Goal: Task Accomplishment & Management: Use online tool/utility

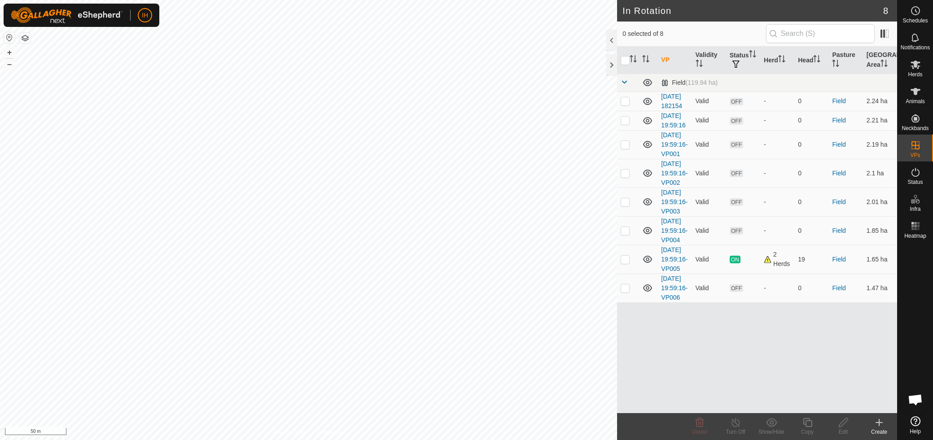
checkbox input "true"
click at [810, 430] on div "Copy" at bounding box center [808, 432] width 36 height 8
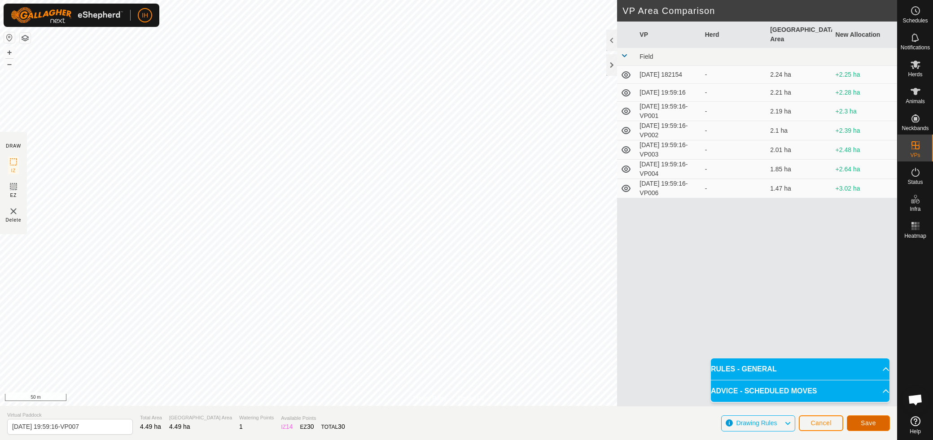
click at [869, 427] on button "Save" at bounding box center [868, 424] width 43 height 16
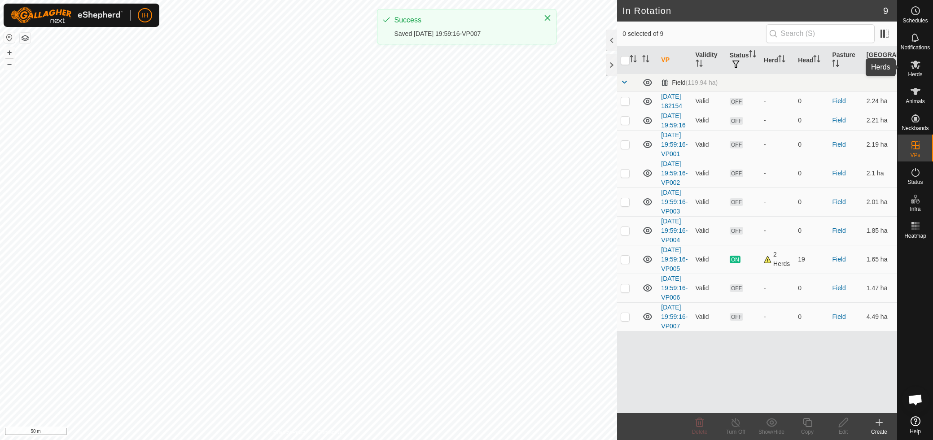
click at [921, 72] on span "Herds" at bounding box center [915, 74] width 14 height 5
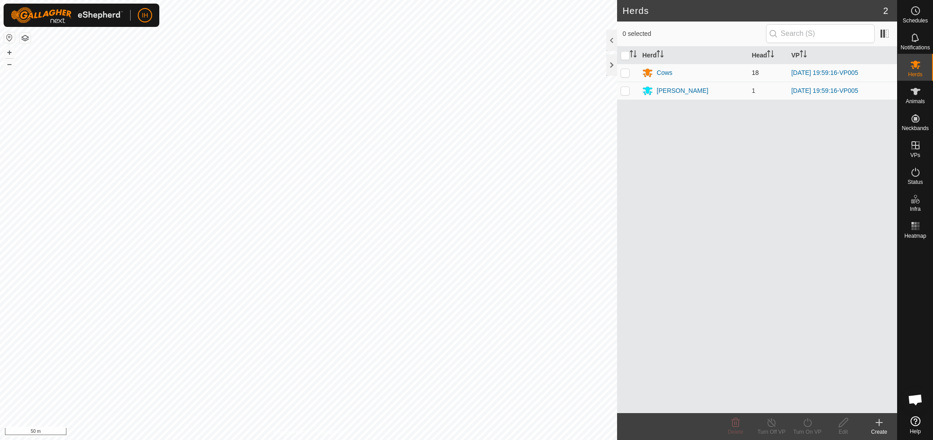
click at [629, 74] on p-checkbox at bounding box center [625, 72] width 9 height 7
checkbox input "true"
drag, startPoint x: 625, startPoint y: 92, endPoint x: 639, endPoint y: 111, distance: 23.2
click at [626, 92] on p-checkbox at bounding box center [625, 90] width 9 height 7
checkbox input "true"
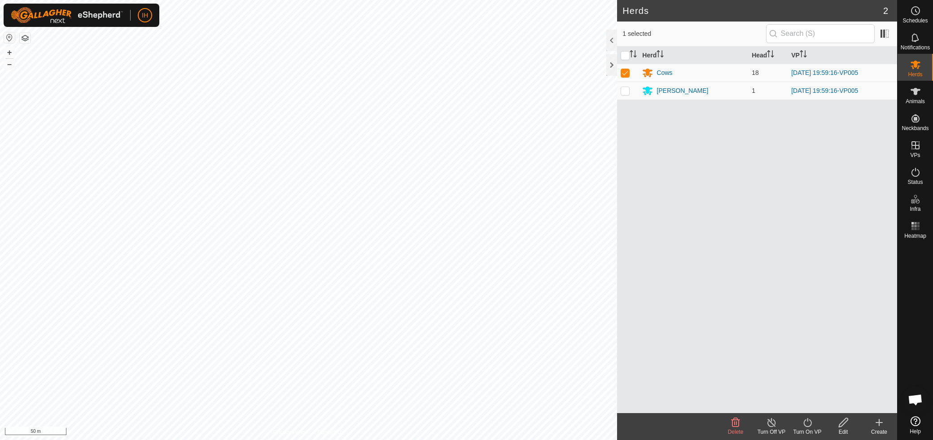
checkbox input "true"
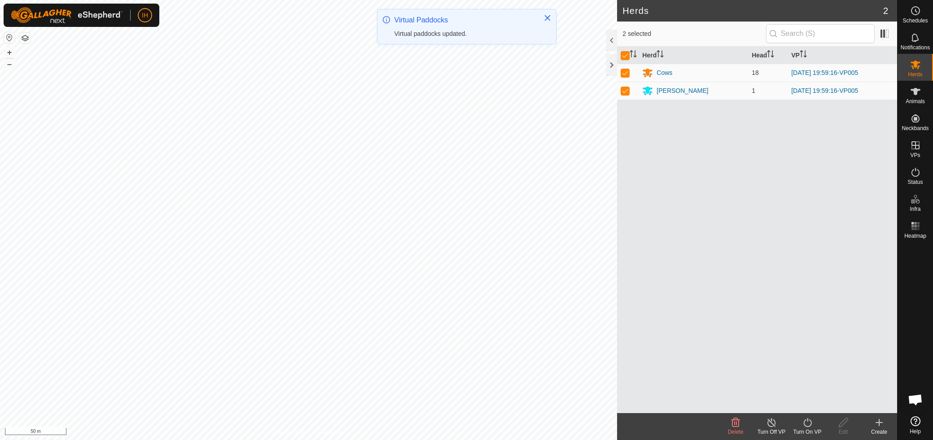
click at [805, 429] on div "Turn On VP" at bounding box center [808, 432] width 36 height 8
click at [811, 403] on link "Now" at bounding box center [834, 403] width 89 height 18
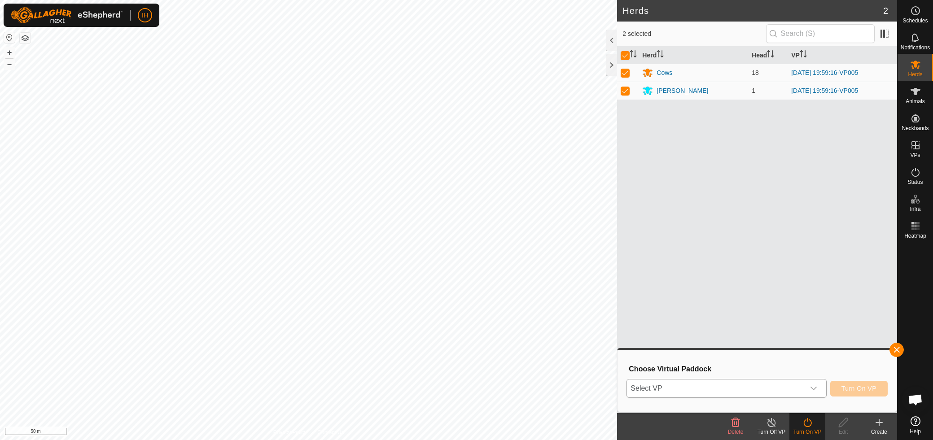
click at [815, 389] on icon "dropdown trigger" at bounding box center [814, 389] width 6 height 4
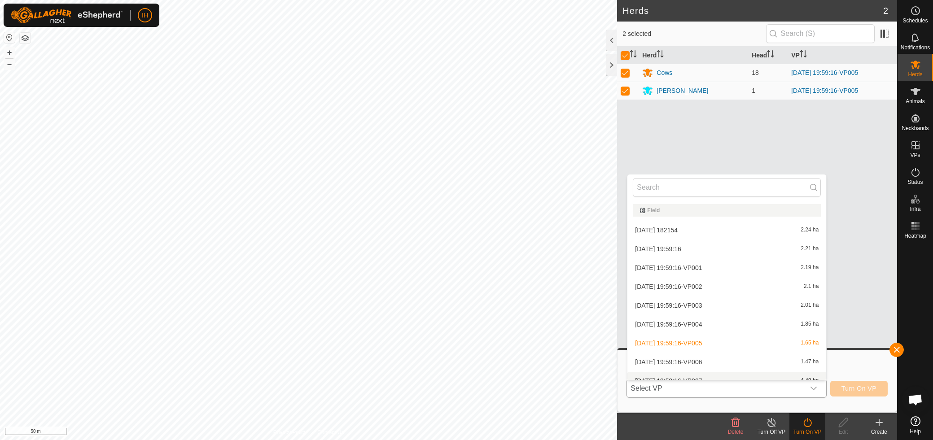
scroll to position [10, 0]
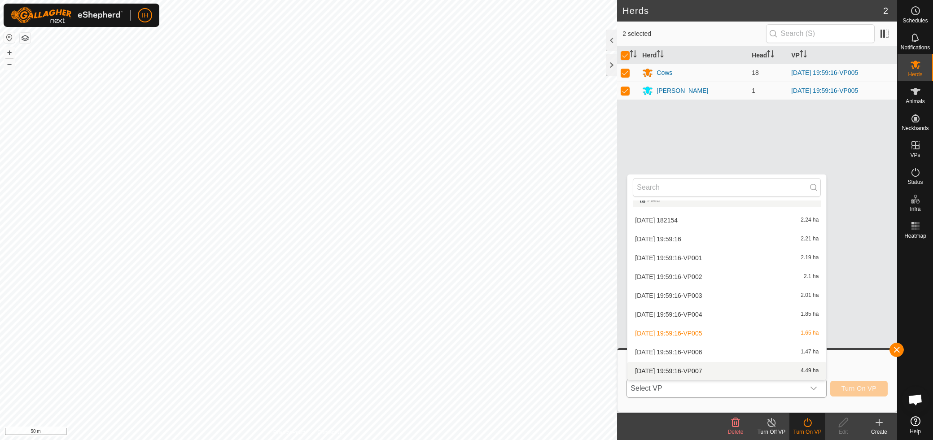
click at [726, 369] on li "2025-10-04 19:59:16-VP007 4.49 ha" at bounding box center [727, 371] width 199 height 18
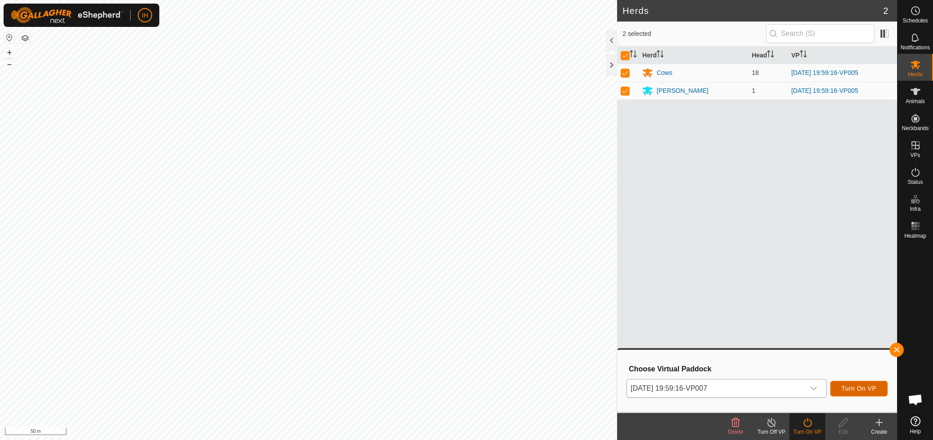
click at [872, 391] on span "Turn On VP" at bounding box center [859, 388] width 35 height 7
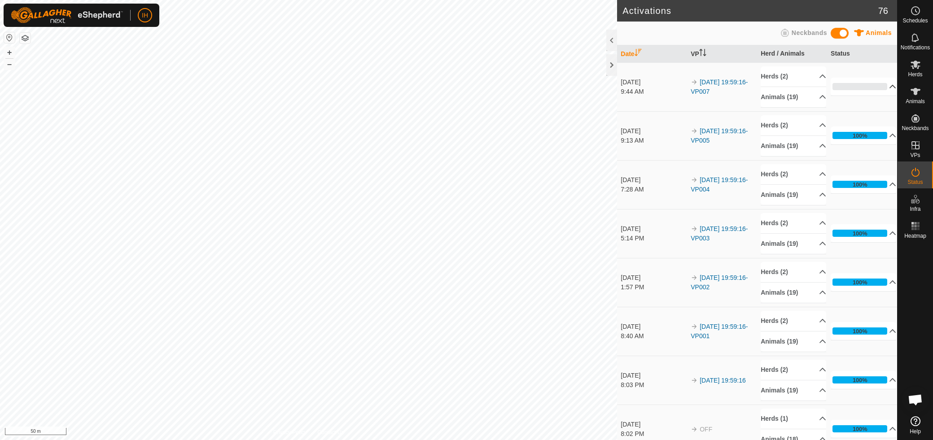
click at [889, 86] on p-accordion-header "0%" at bounding box center [864, 87] width 66 height 18
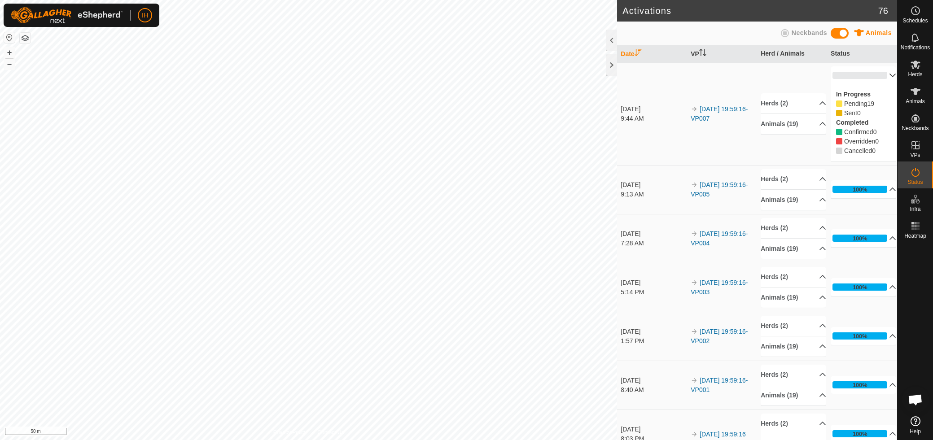
click at [891, 72] on p-accordion-header "0%" at bounding box center [864, 75] width 66 height 18
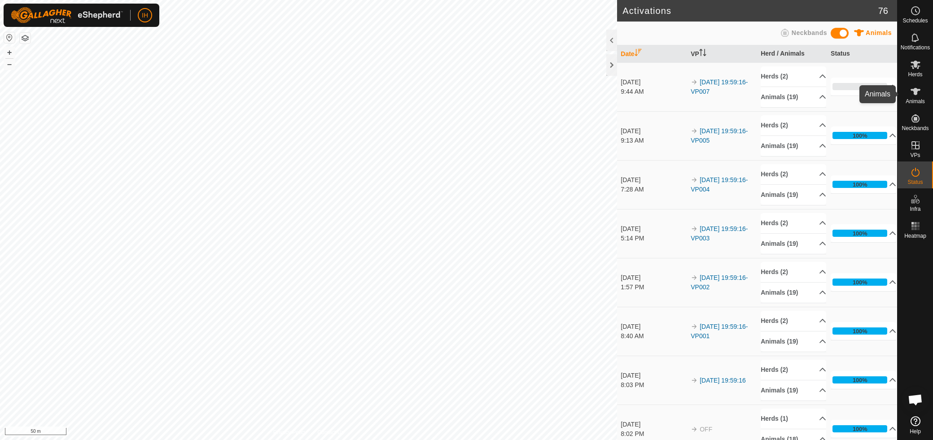
click at [917, 92] on icon at bounding box center [916, 91] width 10 height 7
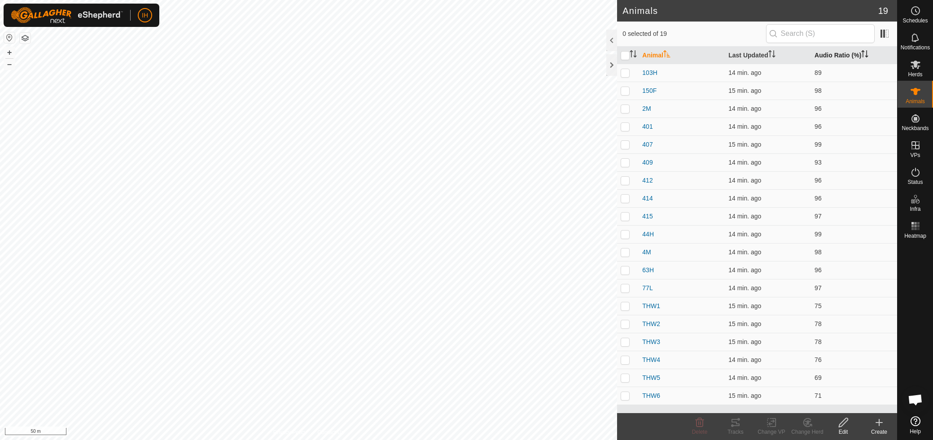
click at [828, 56] on th "Audio Ratio (%)" at bounding box center [854, 56] width 86 height 18
click at [627, 399] on p-checkbox at bounding box center [625, 395] width 9 height 7
checkbox input "true"
click at [738, 426] on icon at bounding box center [736, 422] width 8 height 7
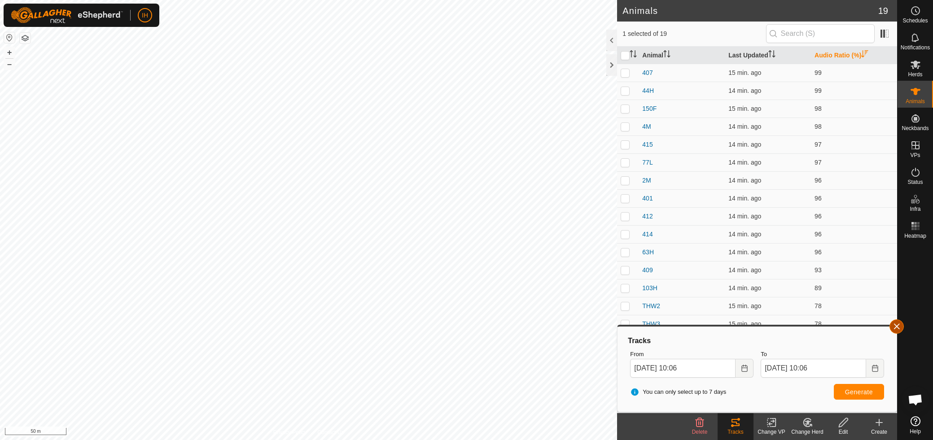
click at [897, 325] on button "button" at bounding box center [897, 327] width 14 height 14
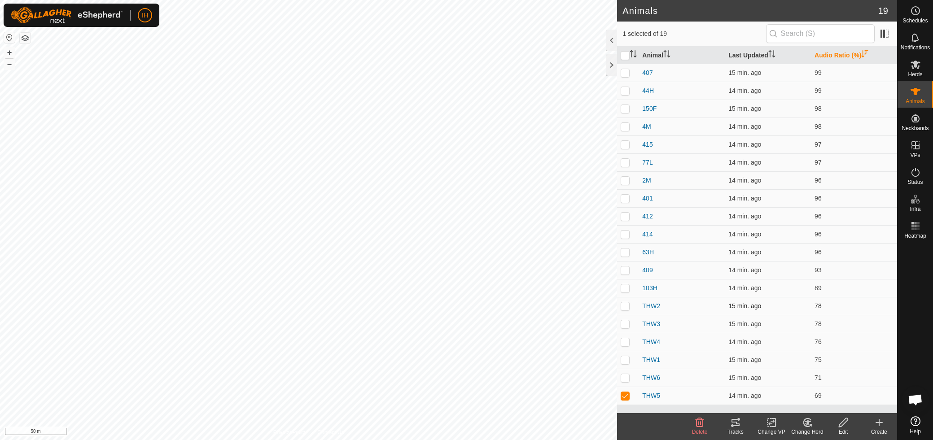
drag, startPoint x: 628, startPoint y: 306, endPoint x: 625, endPoint y: 312, distance: 6.8
click at [627, 306] on p-checkbox at bounding box center [625, 306] width 9 height 7
checkbox input "true"
drag, startPoint x: 626, startPoint y: 397, endPoint x: 651, endPoint y: 405, distance: 27.0
click at [626, 397] on p-checkbox at bounding box center [625, 395] width 9 height 7
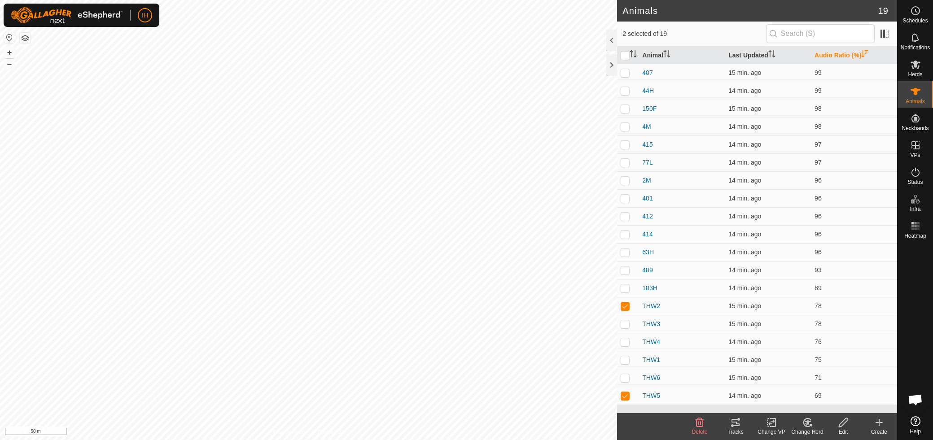
checkbox input "false"
click at [737, 425] on icon at bounding box center [735, 422] width 11 height 11
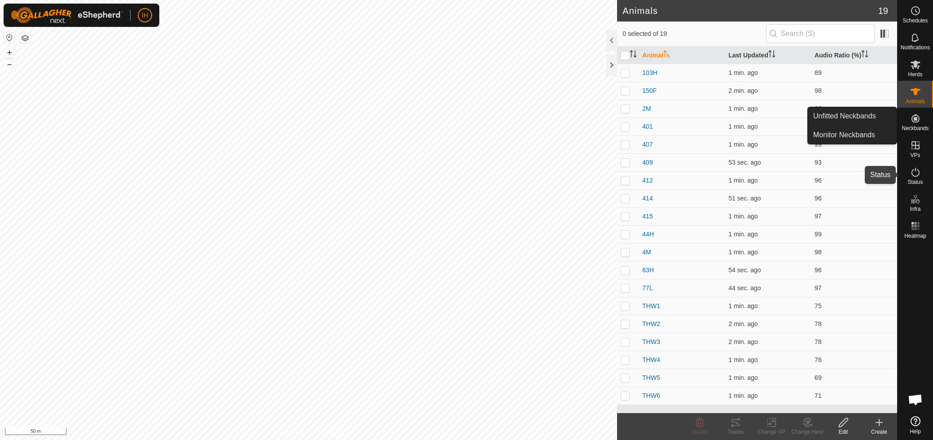
click at [918, 184] on span "Status" at bounding box center [915, 182] width 15 height 5
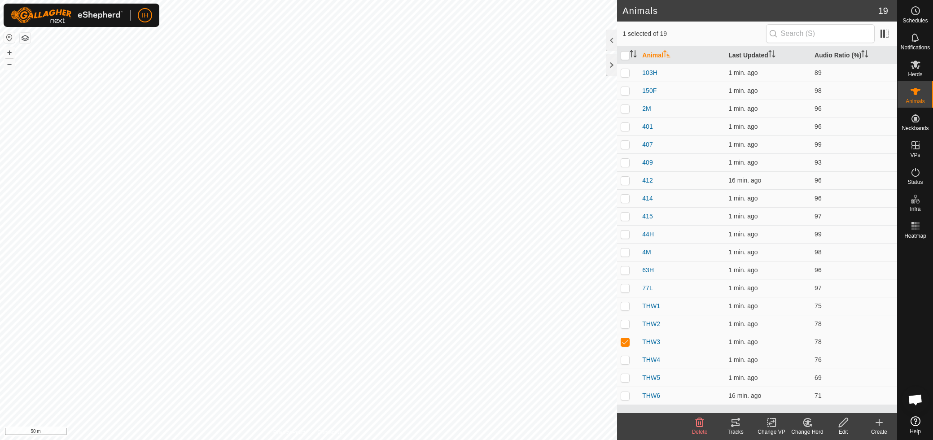
click at [739, 425] on icon at bounding box center [736, 422] width 8 height 7
